Goal: Transaction & Acquisition: Download file/media

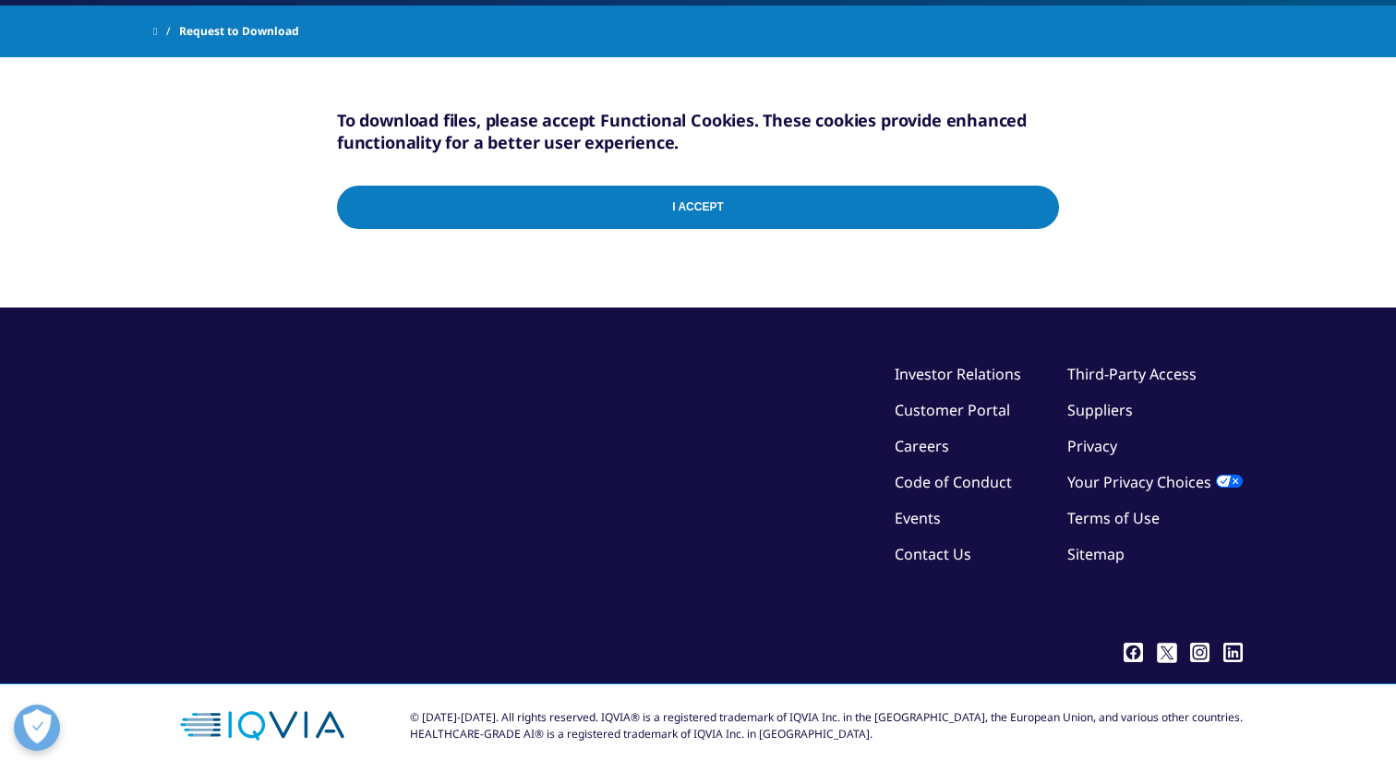
click at [652, 204] on input "I Accept" at bounding box center [698, 207] width 722 height 43
click at [519, 221] on input "I Accept" at bounding box center [698, 207] width 722 height 43
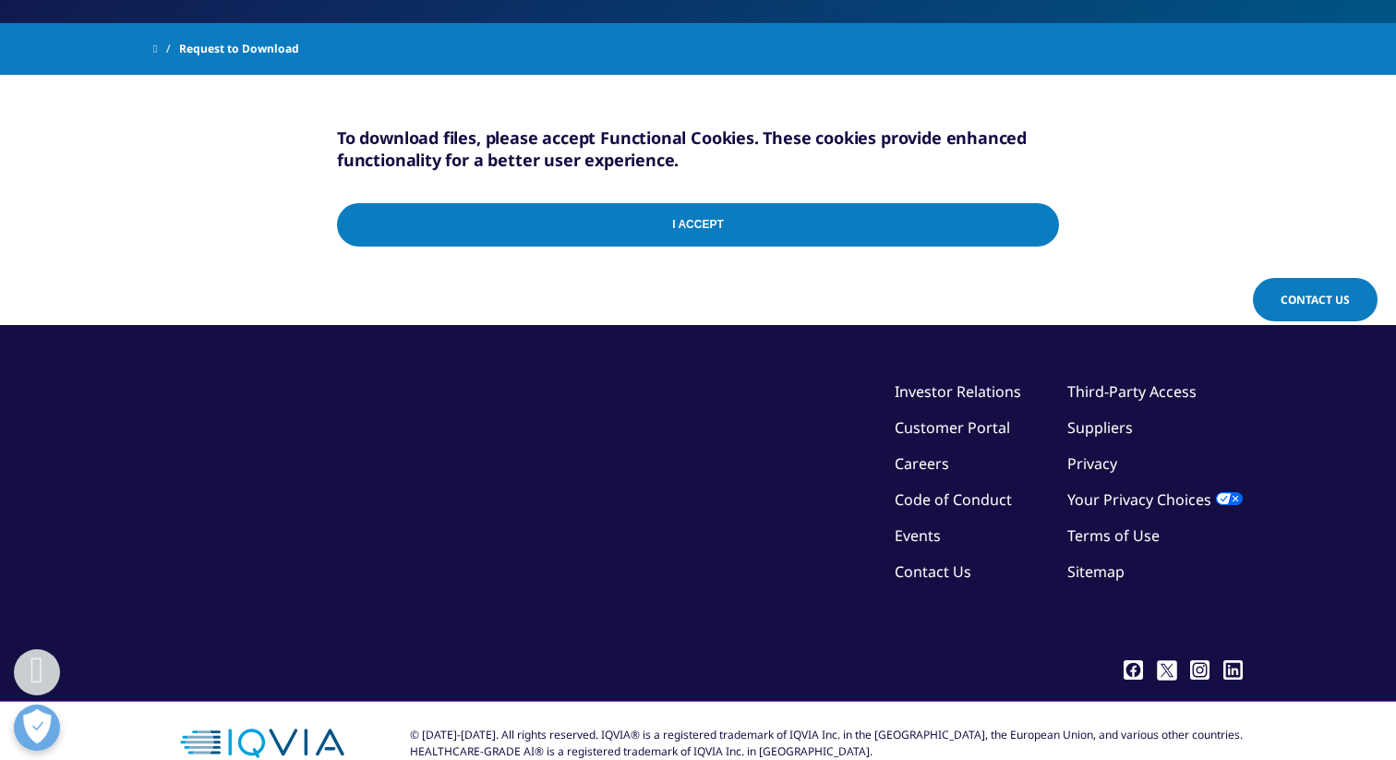
scroll to position [353, 0]
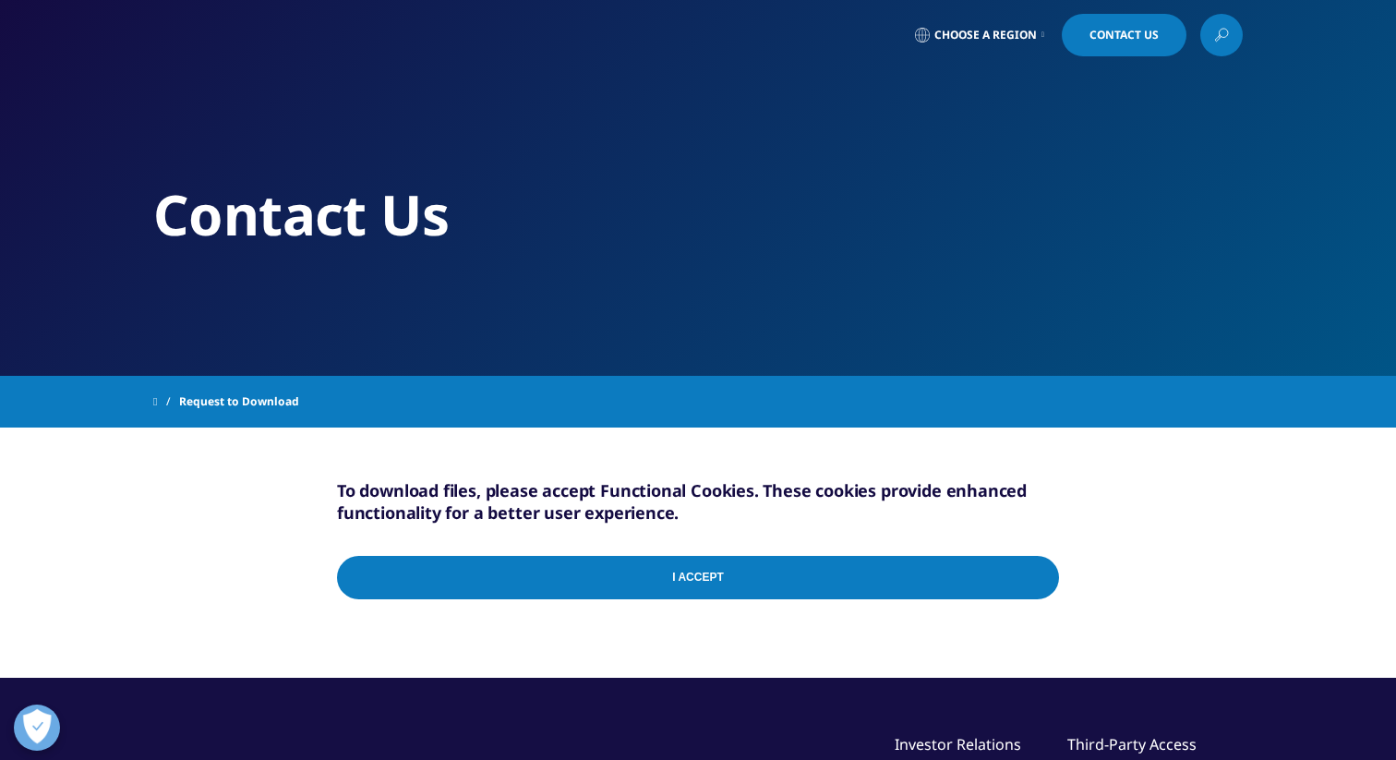
click at [527, 582] on input "I Accept" at bounding box center [698, 577] width 722 height 43
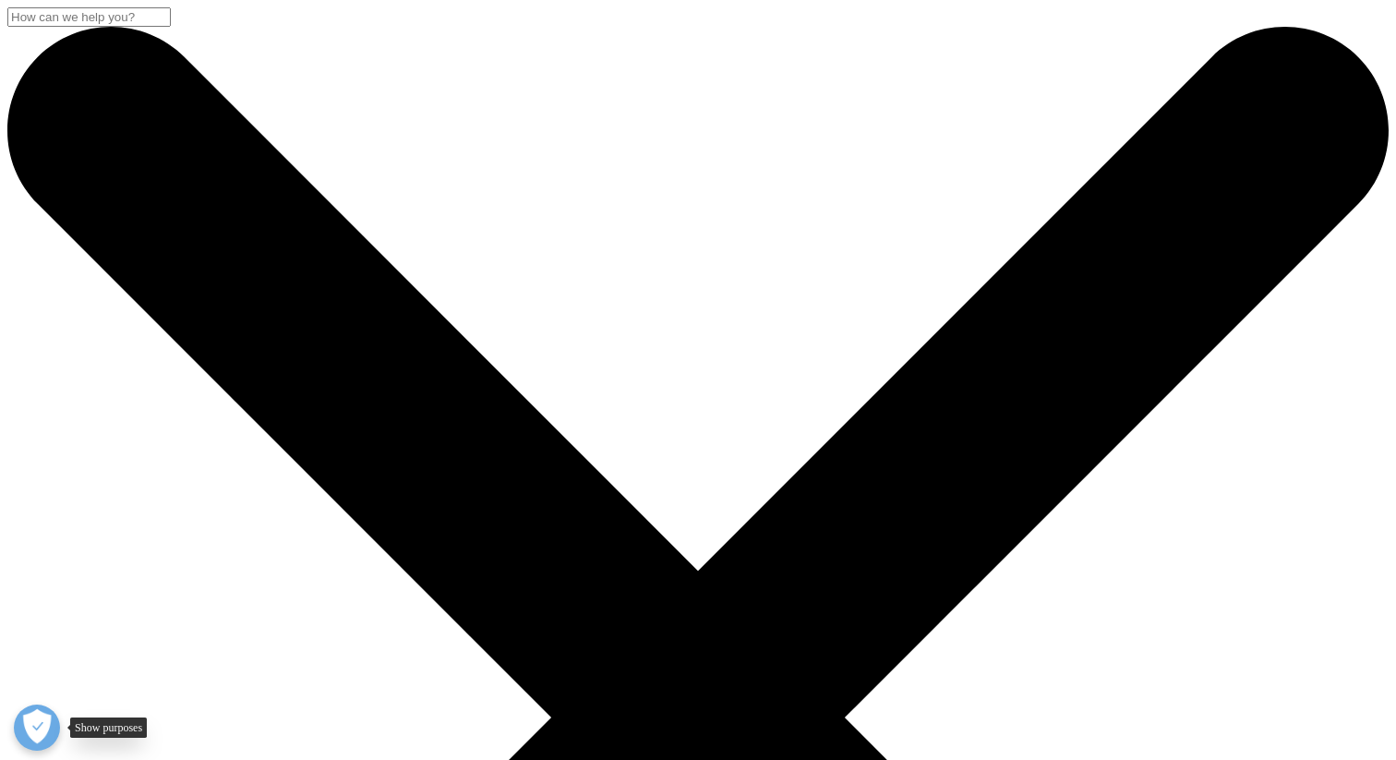
click at [27, 730] on button "Open Preferences" at bounding box center [37, 728] width 46 height 46
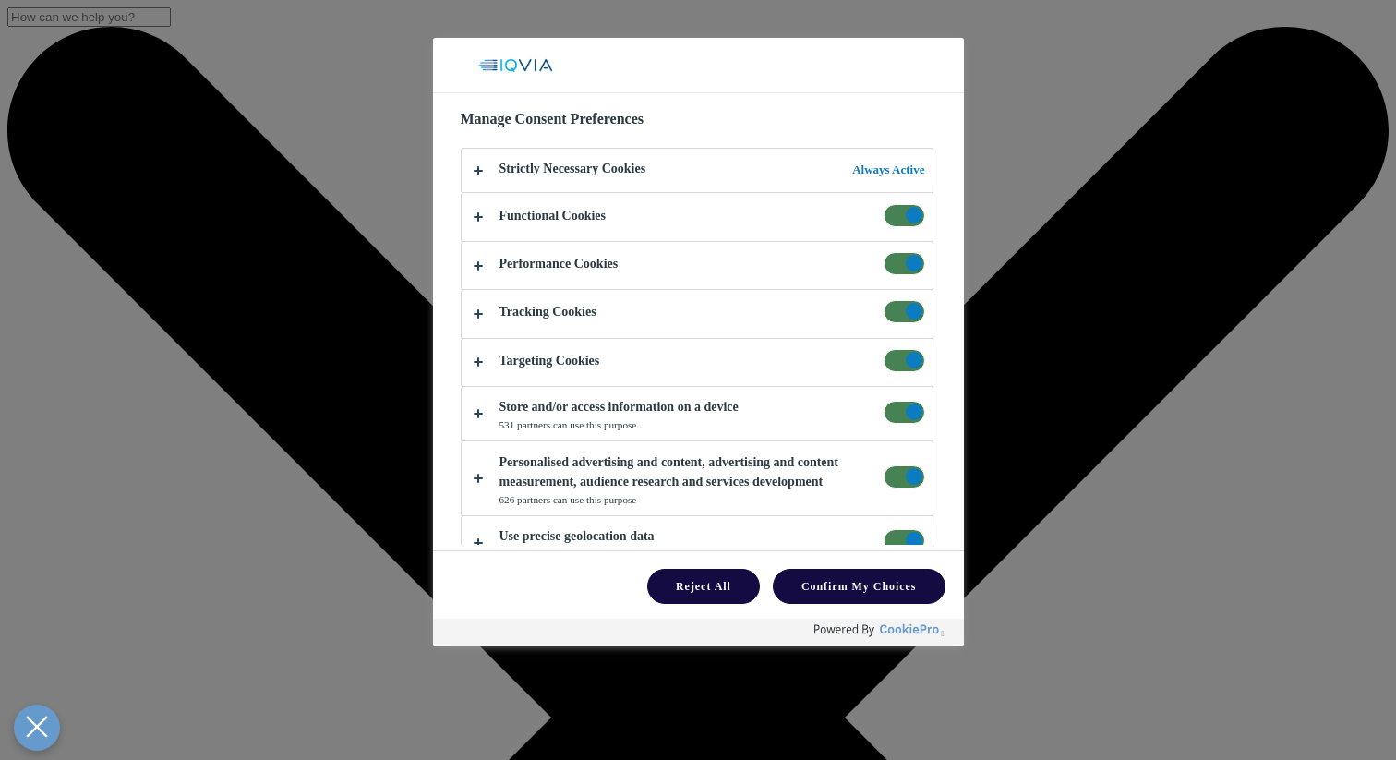
scroll to position [248, 0]
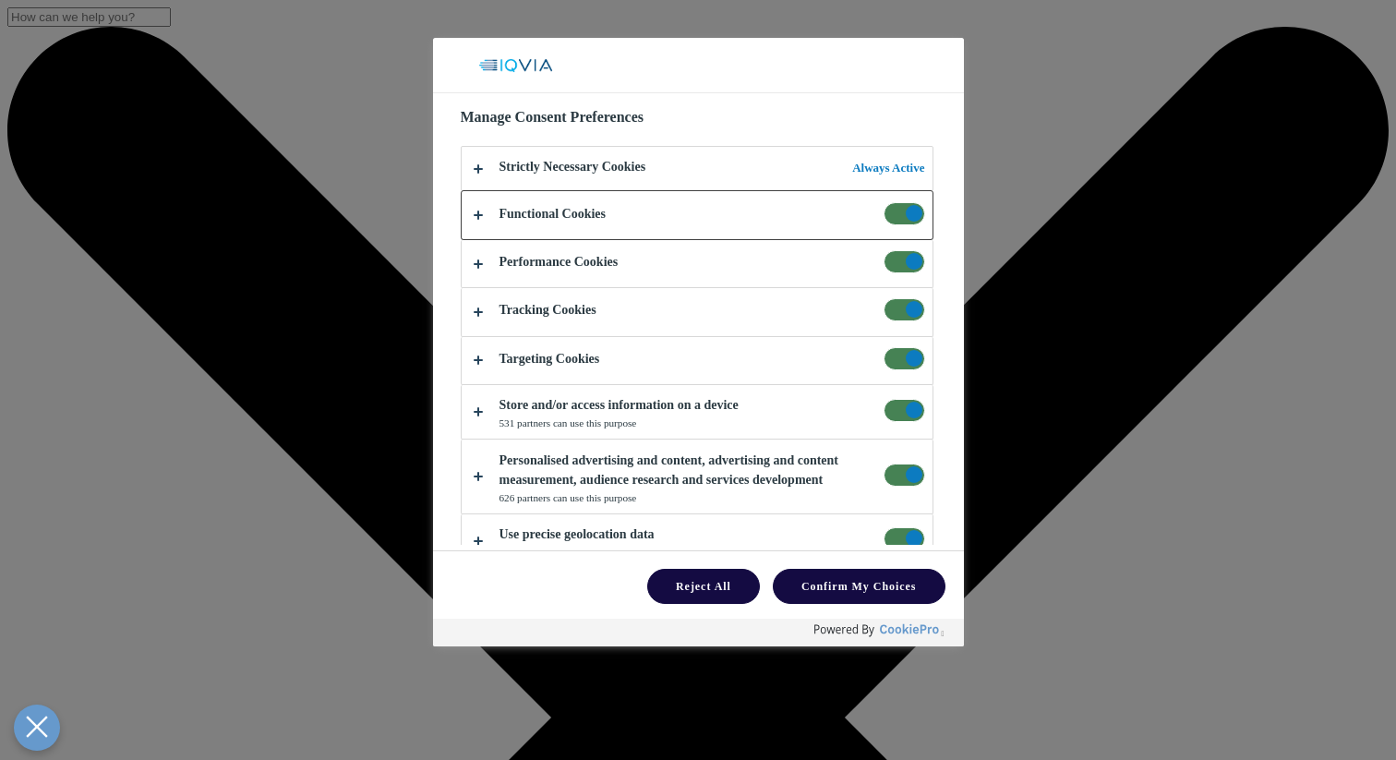
click at [482, 191] on button "About Your Privacy" at bounding box center [697, 214] width 471 height 47
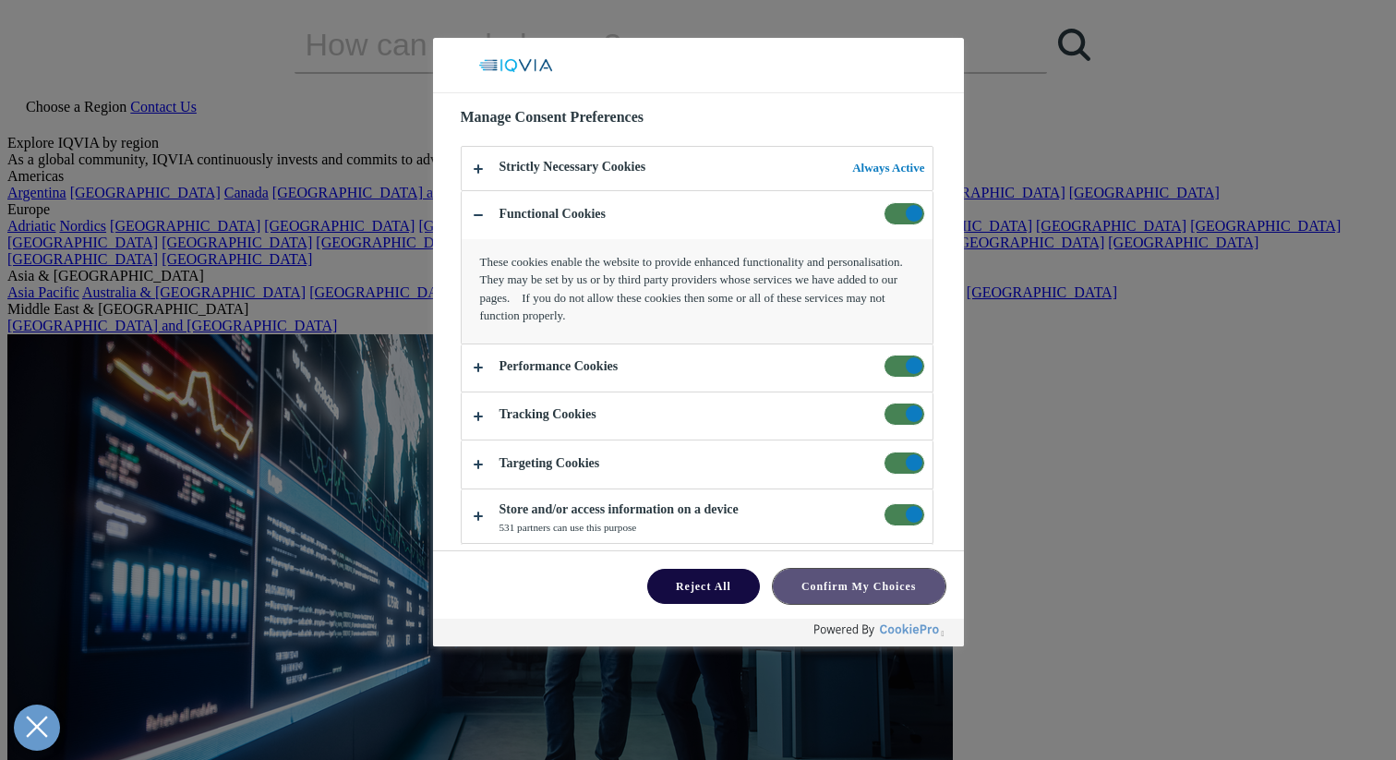
click at [825, 590] on button "Confirm My Choices" at bounding box center [859, 586] width 173 height 35
